Goal: Check status

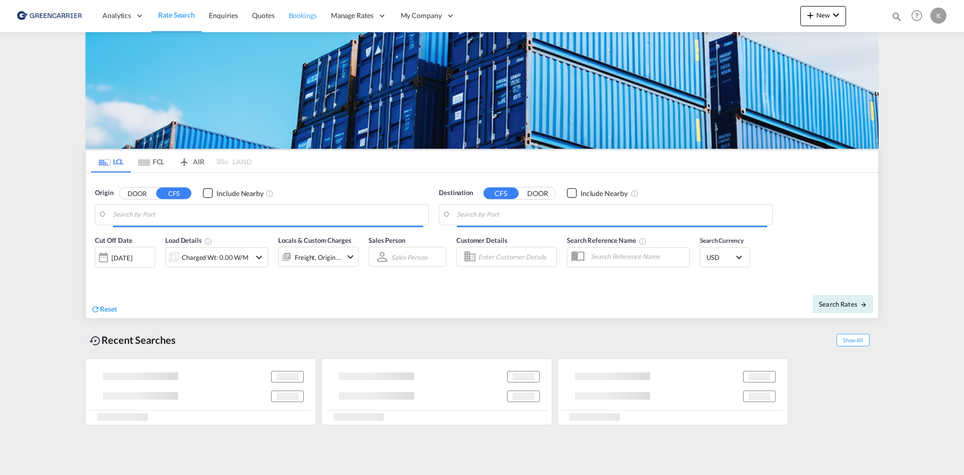
type input "DK-4450, Jyderup"
type input "[GEOGRAPHIC_DATA], COCTG"
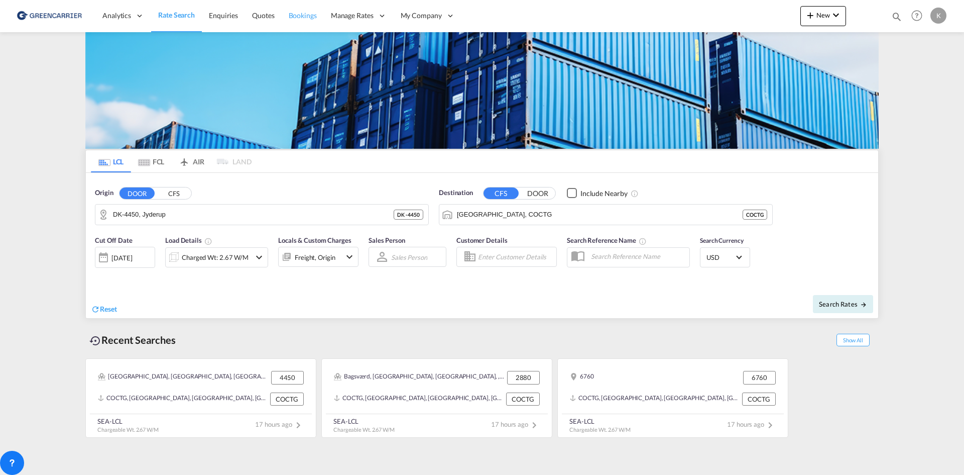
click at [304, 22] on link "Bookings" at bounding box center [303, 15] width 42 height 33
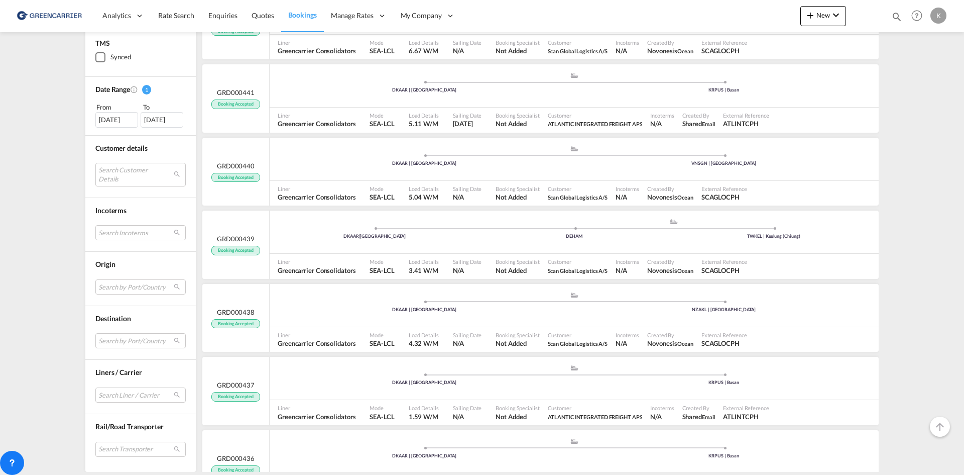
scroll to position [1004, 0]
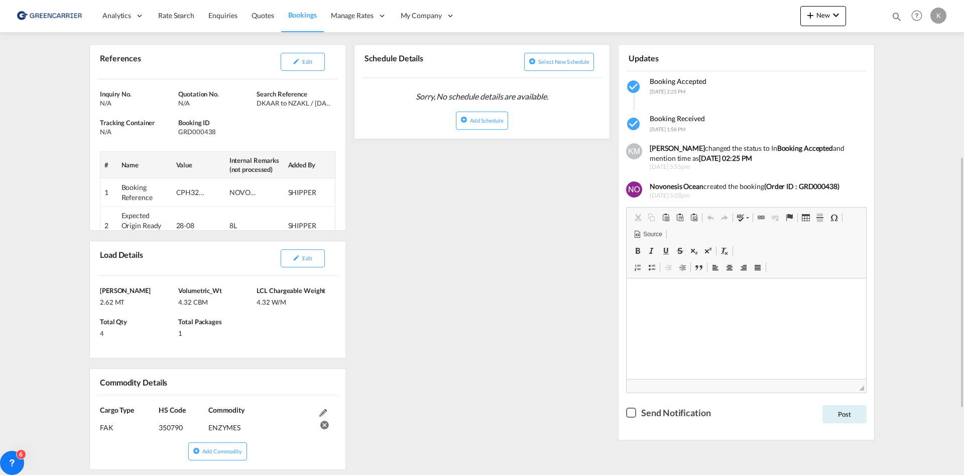
scroll to position [201, 0]
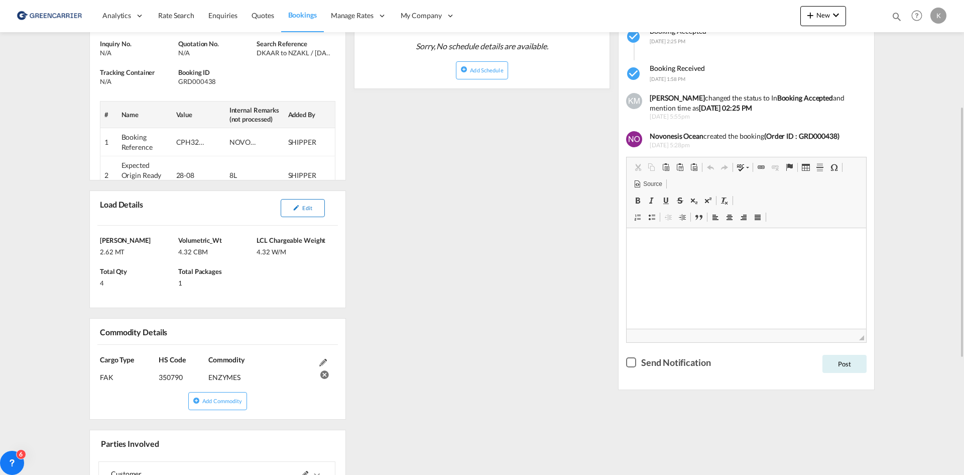
click at [306, 212] on button "Edit" at bounding box center [303, 208] width 44 height 18
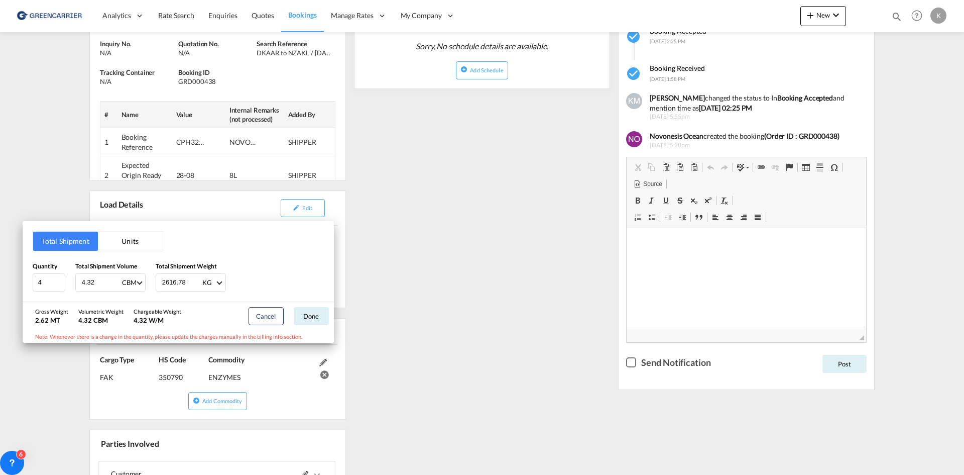
click at [502, 194] on div "Total Shipment Units Quantity 4 Total Shipment Volume 4.32 CBM CBM CFT Total Sh…" at bounding box center [482, 237] width 964 height 475
